Goal: Task Accomplishment & Management: Use online tool/utility

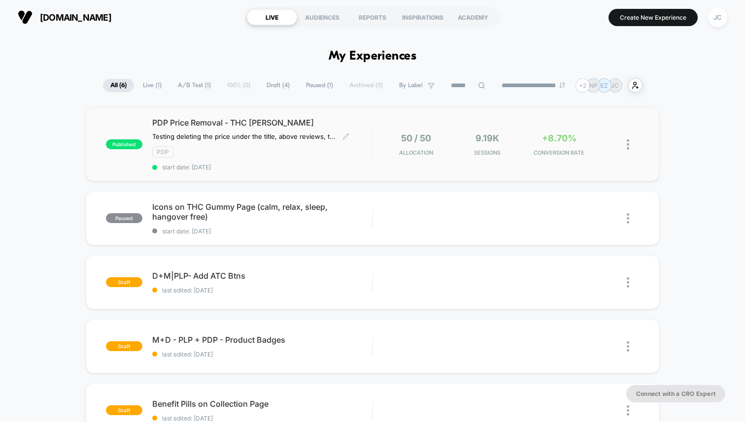
click at [304, 123] on span "PDP Price Removal - THC [PERSON_NAME]" at bounding box center [262, 123] width 220 height 10
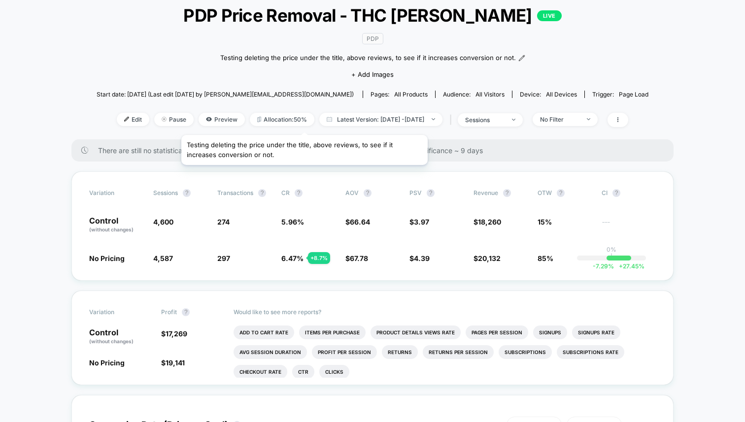
scroll to position [72, 0]
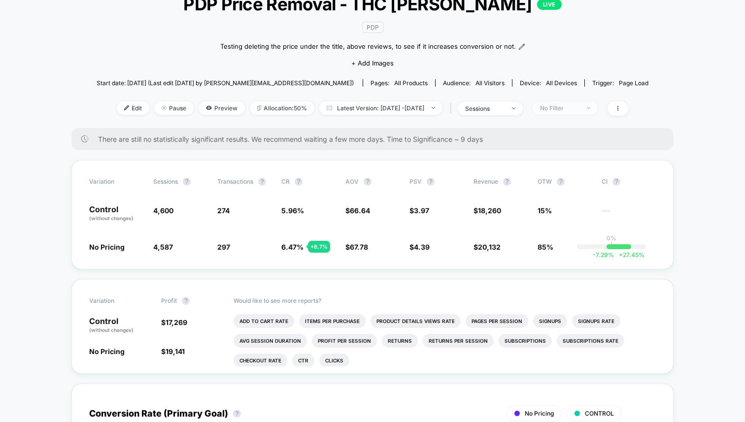
click at [568, 109] on div "No Filter" at bounding box center [559, 107] width 39 height 7
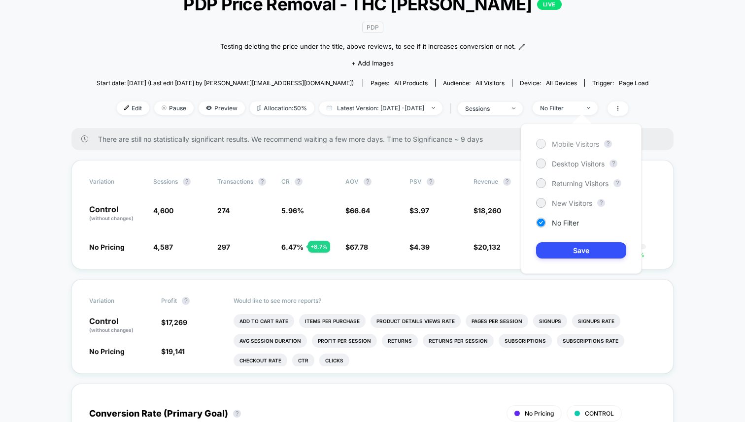
click at [540, 141] on div at bounding box center [540, 143] width 7 height 7
click at [567, 253] on button "Save" at bounding box center [581, 250] width 90 height 16
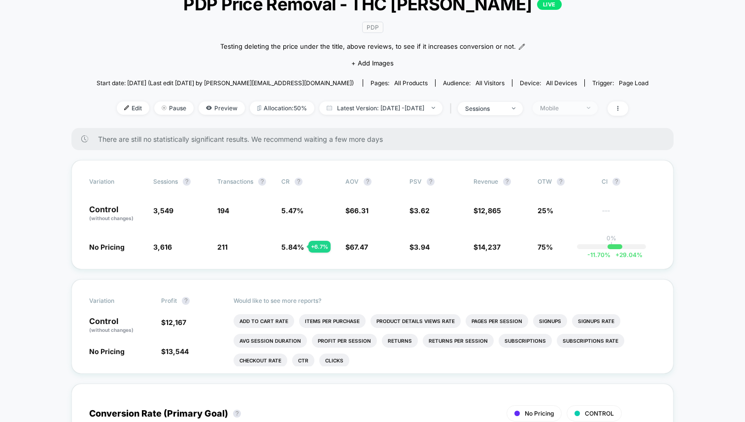
click at [577, 107] on div "Mobile" at bounding box center [559, 107] width 39 height 7
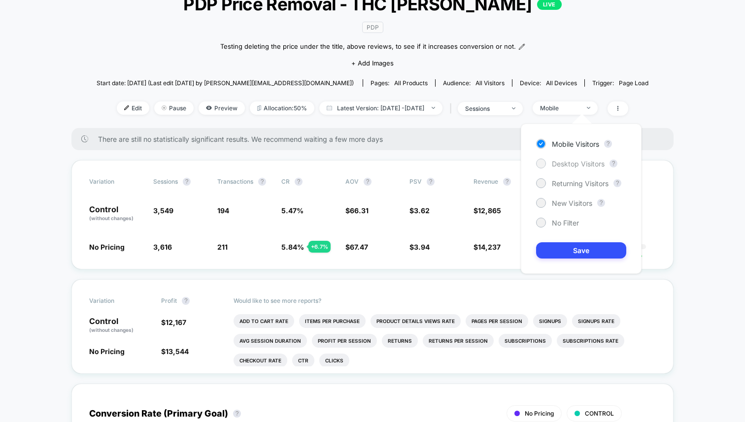
click at [542, 164] on div at bounding box center [540, 163] width 7 height 7
click at [579, 249] on button "Save" at bounding box center [581, 250] width 90 height 16
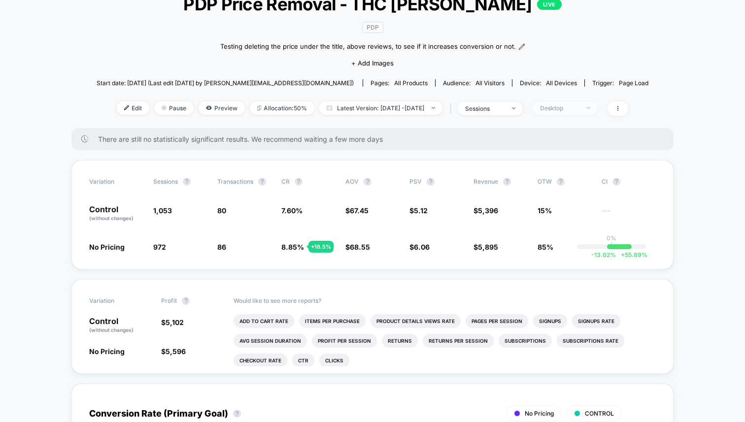
click at [579, 108] on div "Desktop" at bounding box center [559, 107] width 39 height 7
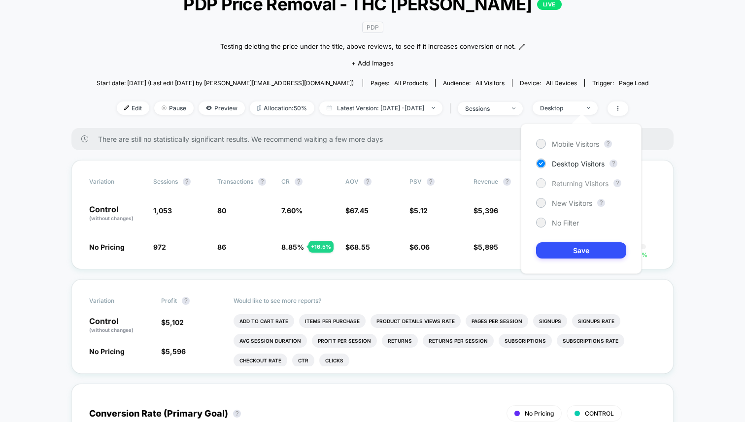
click at [543, 181] on div at bounding box center [540, 182] width 7 height 7
click at [580, 249] on button "Save" at bounding box center [581, 250] width 90 height 16
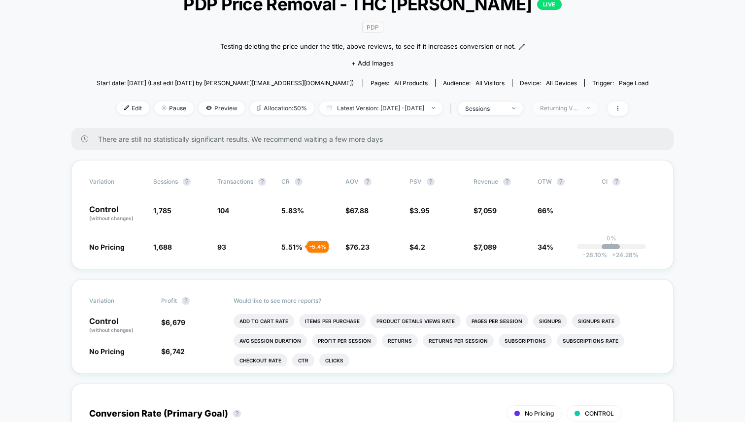
click at [579, 105] on div "Returning Visitors" at bounding box center [559, 107] width 39 height 7
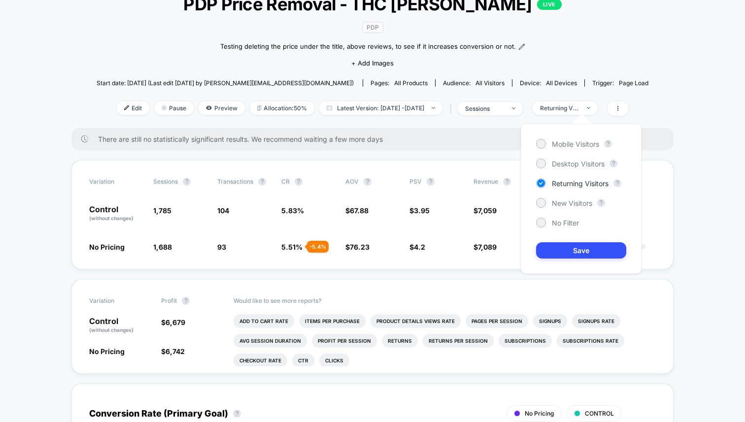
click at [544, 138] on div "Mobile Visitors ? Desktop Visitors ? Returning Visitors ? New Visitors ? No Fil…" at bounding box center [581, 199] width 121 height 150
click at [542, 201] on div at bounding box center [540, 202] width 7 height 7
click at [581, 253] on button "Save" at bounding box center [581, 250] width 90 height 16
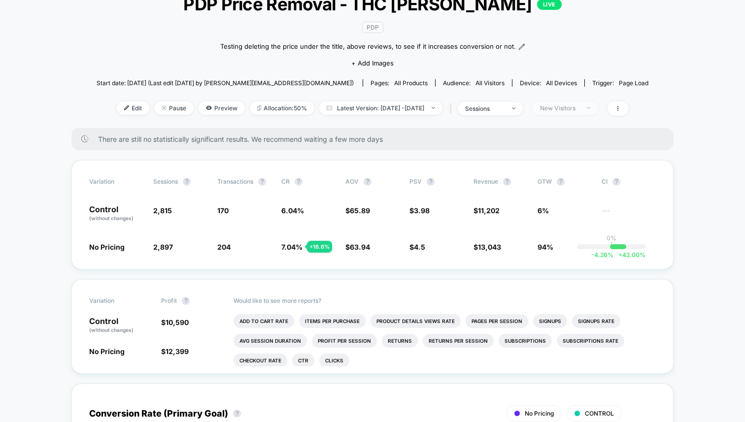
click at [573, 108] on div "New Visitors" at bounding box center [559, 107] width 39 height 7
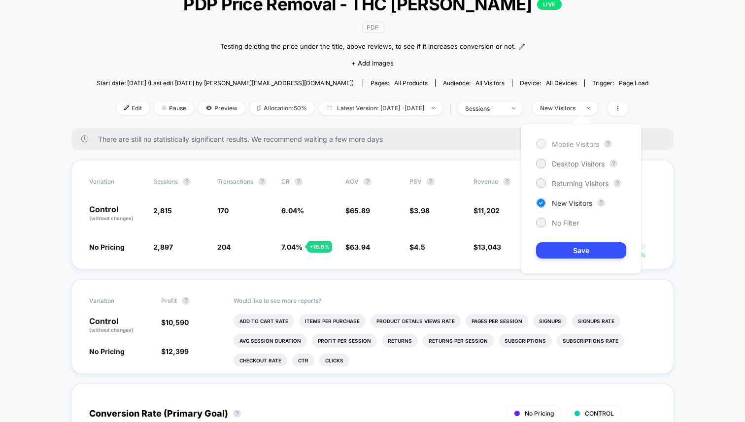
click at [544, 145] on div at bounding box center [541, 144] width 10 height 10
click at [579, 249] on button "Save" at bounding box center [581, 250] width 90 height 16
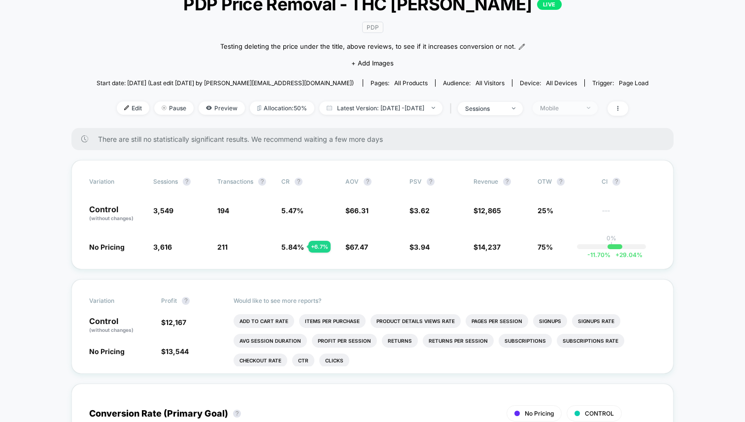
click at [576, 111] on span "Mobile" at bounding box center [564, 107] width 65 height 13
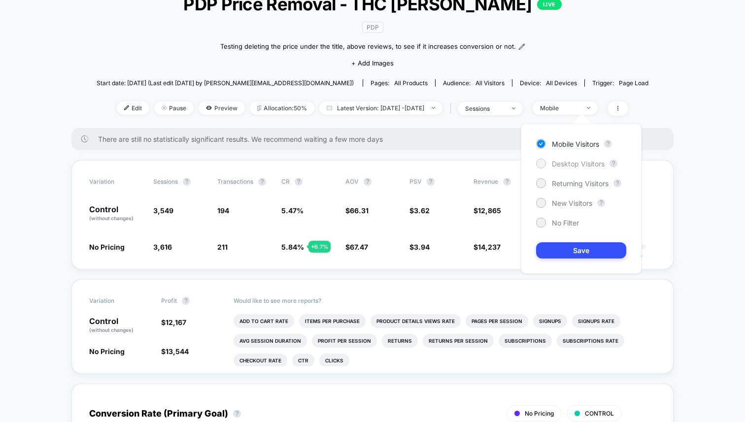
click at [542, 162] on div at bounding box center [540, 163] width 7 height 7
click at [574, 250] on button "Save" at bounding box center [581, 250] width 90 height 16
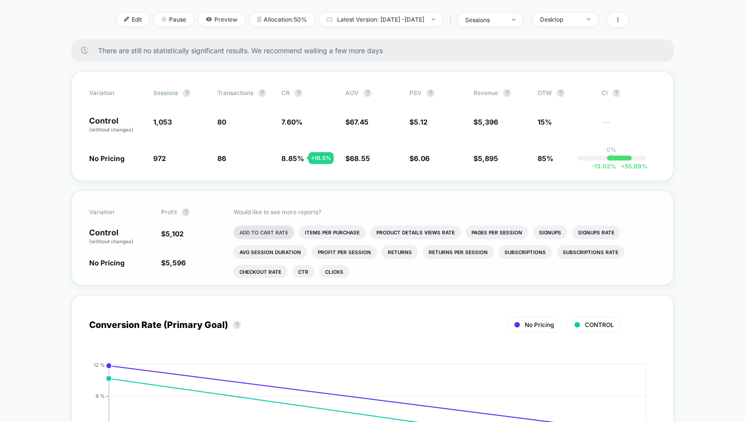
click at [270, 233] on li "Add To Cart Rate" at bounding box center [263, 233] width 61 height 14
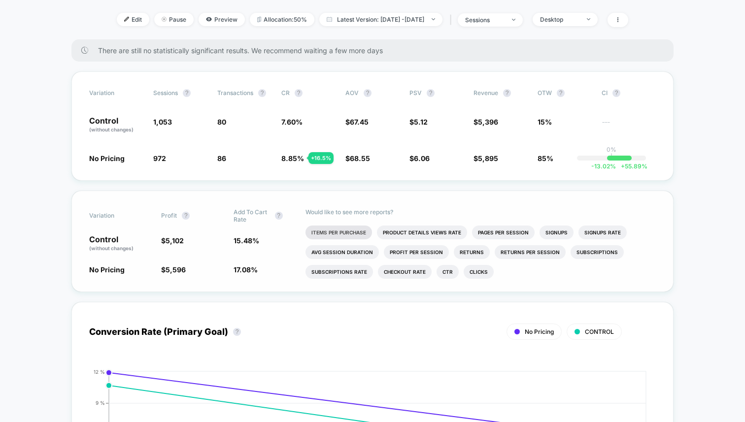
click at [333, 231] on li "Items Per Purchase" at bounding box center [338, 233] width 66 height 14
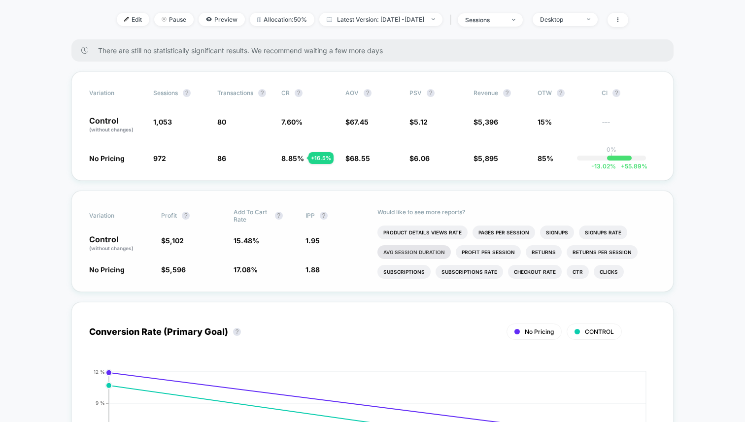
click at [399, 252] on li "Avg Session Duration" at bounding box center [413, 252] width 73 height 14
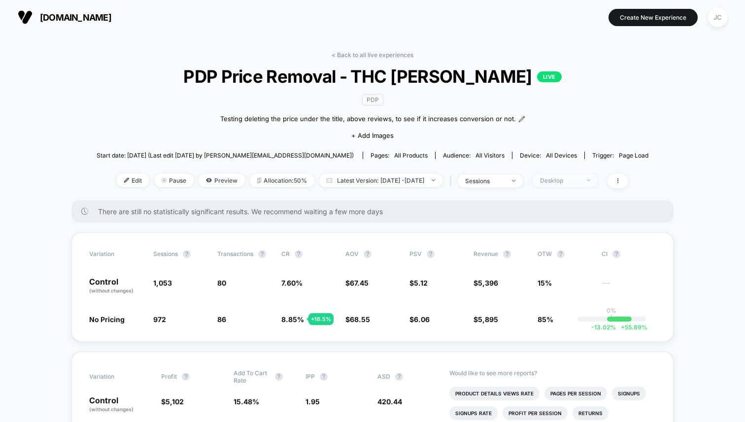
click at [572, 179] on div "Desktop" at bounding box center [559, 180] width 39 height 7
